Goal: Information Seeking & Learning: Find specific fact

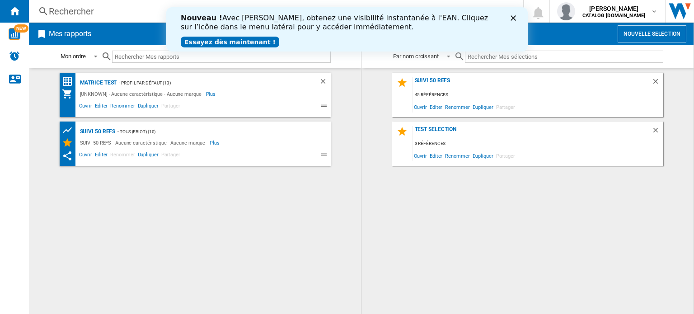
click at [75, 9] on div "Rechercher" at bounding box center [274, 11] width 451 height 13
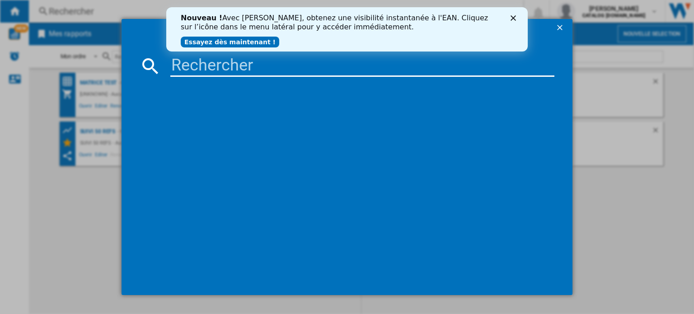
click at [507, 18] on div "Nouveau ! Avec [PERSON_NAME], obtenez une visibilité instantanée à l'EAN. Cliqu…" at bounding box center [347, 29] width 332 height 37
click at [510, 18] on icon "Fermer" at bounding box center [512, 17] width 5 height 5
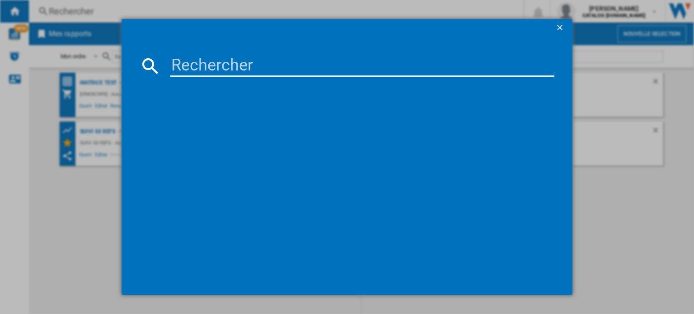
click at [269, 68] on input at bounding box center [362, 66] width 384 height 22
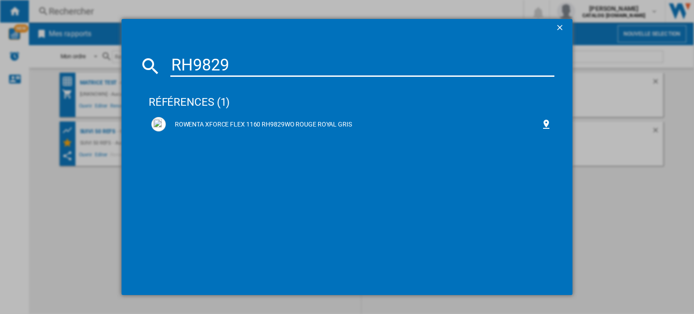
type input "RH9829"
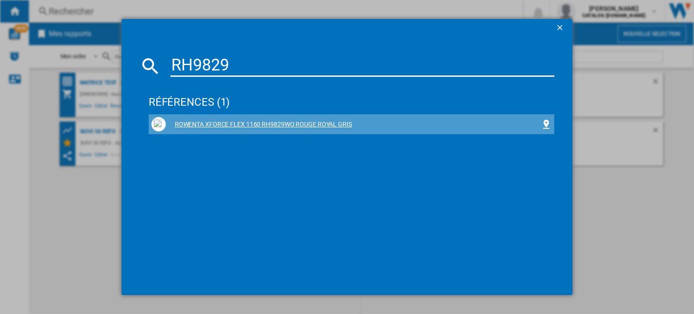
click at [291, 124] on div "ROWENTA XFORCE FLEX 1160 RH9829WO ROUGE ROYAL GRIS" at bounding box center [353, 124] width 375 height 9
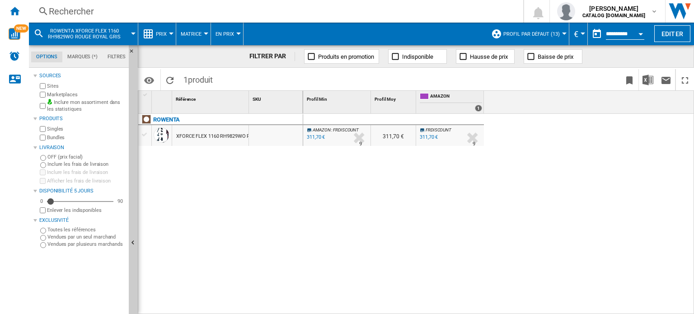
click at [93, 12] on div "Rechercher" at bounding box center [274, 11] width 451 height 13
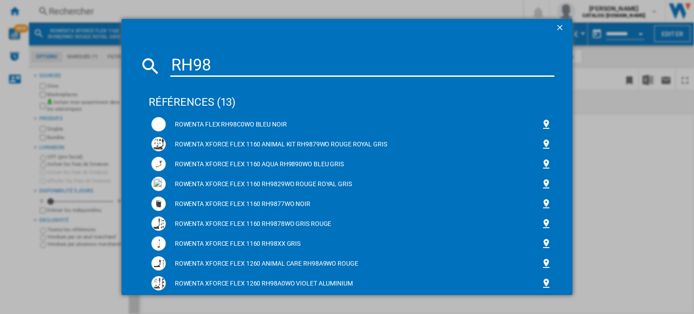
type input "RH98"
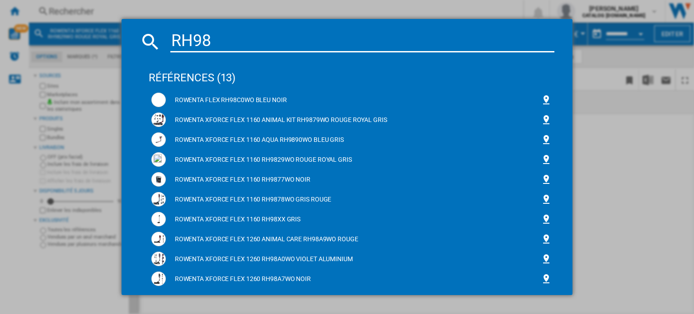
scroll to position [25, 0]
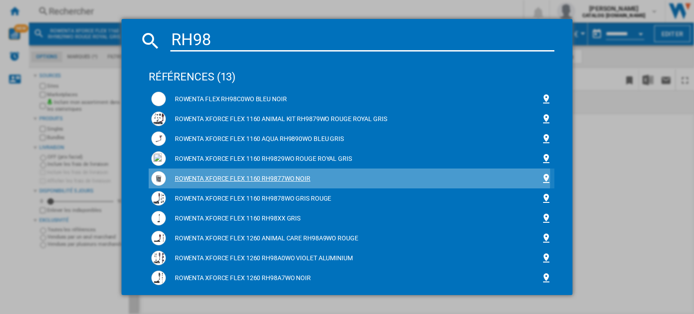
click at [255, 177] on div "ROWENTA XFORCE FLEX 1160 RH9877WO NOIR" at bounding box center [353, 178] width 375 height 9
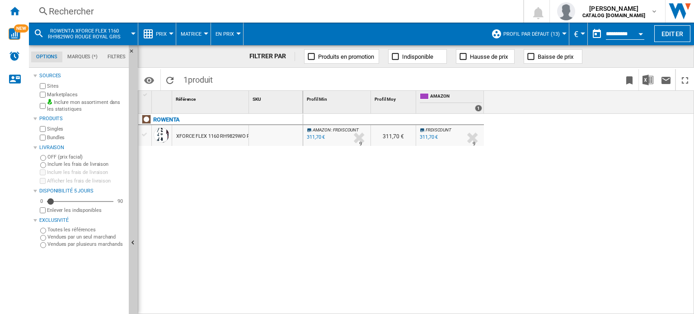
click at [98, 10] on div "Rechercher" at bounding box center [274, 11] width 451 height 13
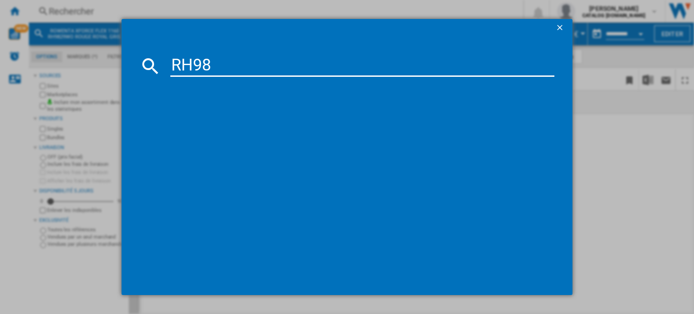
type input "RH98"
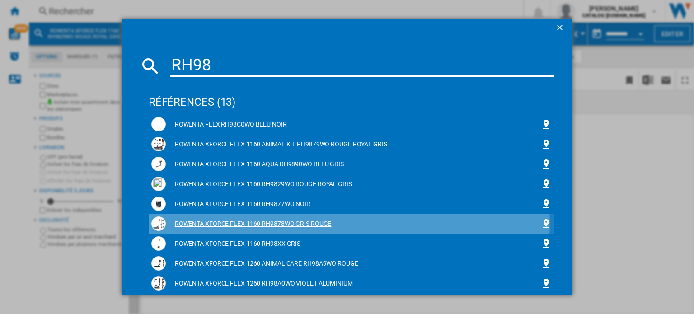
click at [250, 223] on div "ROWENTA XFORCE FLEX 1160 RH9878WO GRIS ROUGE" at bounding box center [353, 224] width 375 height 9
